Goal: Transaction & Acquisition: Purchase product/service

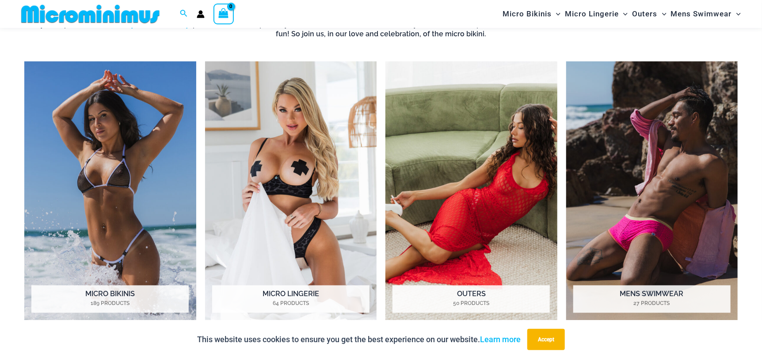
scroll to position [847, 0]
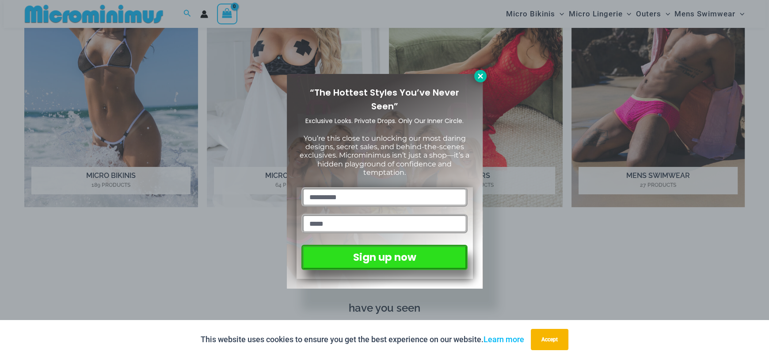
click at [479, 78] on icon at bounding box center [481, 76] width 8 height 8
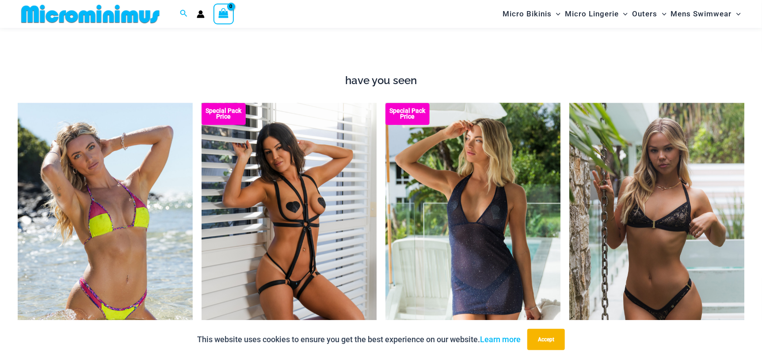
scroll to position [1134, 0]
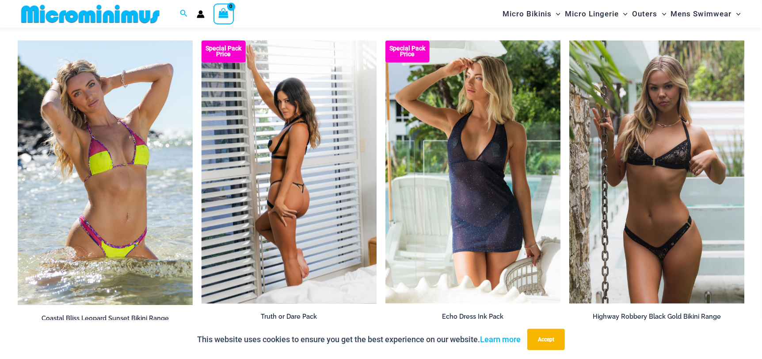
click at [298, 193] on img at bounding box center [289, 171] width 175 height 263
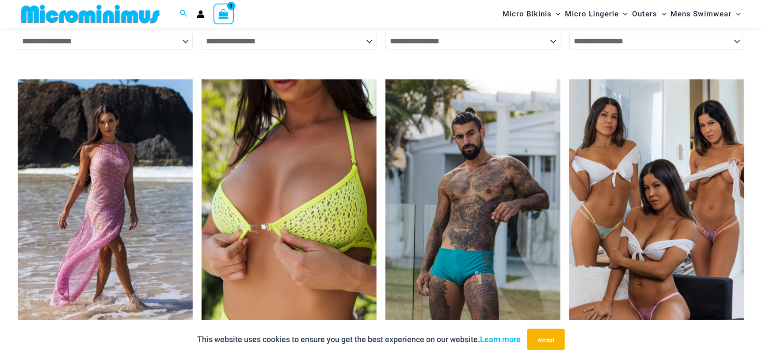
scroll to position [1508, 0]
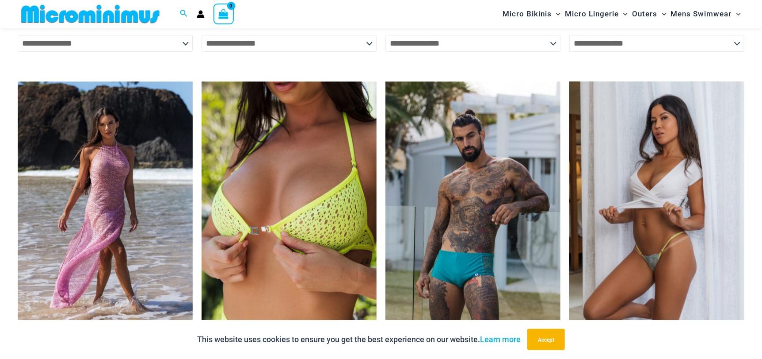
click at [683, 148] on img at bounding box center [656, 212] width 175 height 263
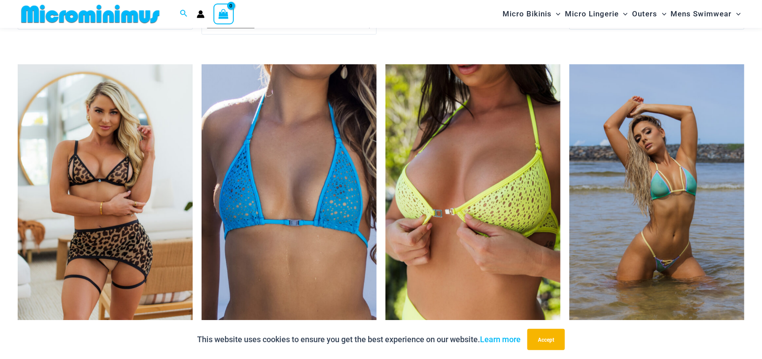
scroll to position [1842, 0]
